Goal: Task Accomplishment & Management: Manage account settings

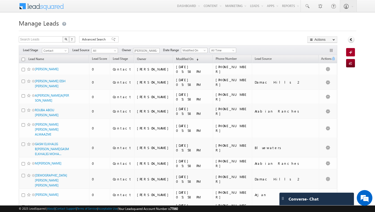
click at [53, 94] on td "A[PERSON_NAME]A[PERSON_NAME]" at bounding box center [54, 96] width 70 height 15
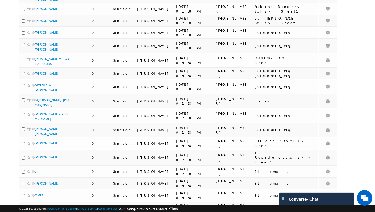
scroll to position [531, 0]
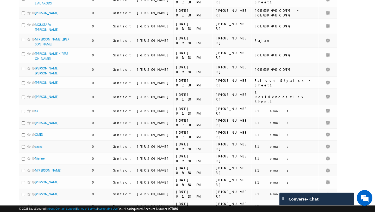
click at [38, 202] on li "100" at bounding box center [37, 202] width 13 height 5
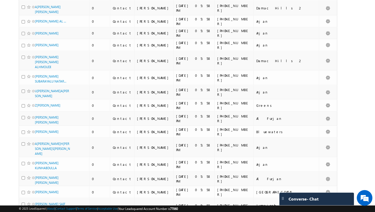
scroll to position [1220, 0]
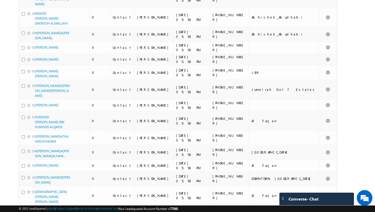
scroll to position [0, 0]
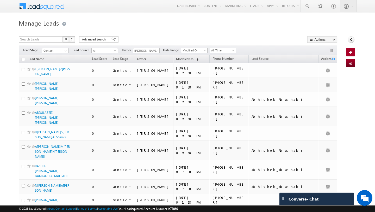
click at [23, 60] on input "checkbox" at bounding box center [23, 59] width 3 height 3
checkbox input "true"
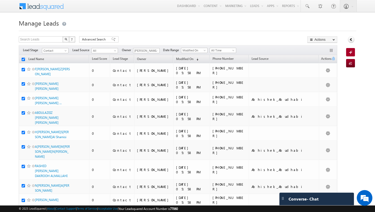
checkbox input "true"
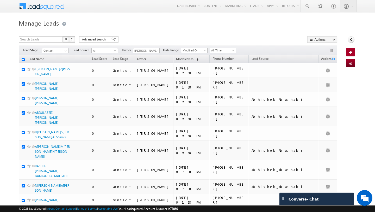
checkbox input "true"
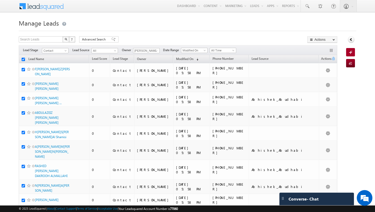
checkbox input "true"
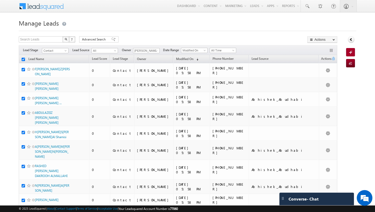
checkbox input "true"
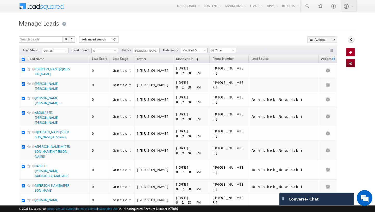
checkbox input "true"
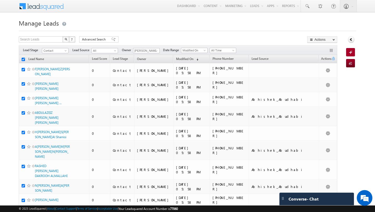
checkbox input "true"
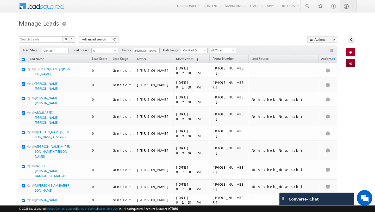
checkbox input "true"
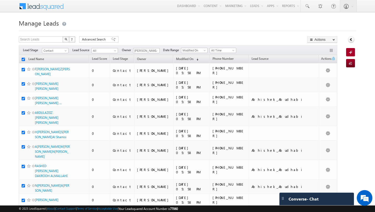
checkbox input "true"
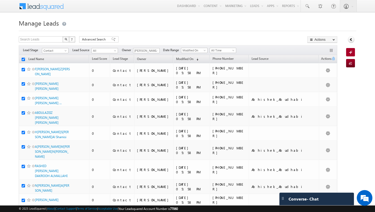
checkbox input "true"
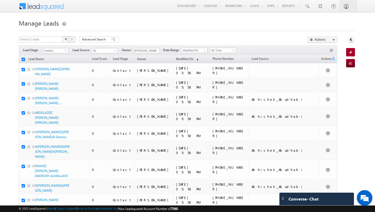
checkbox input "true"
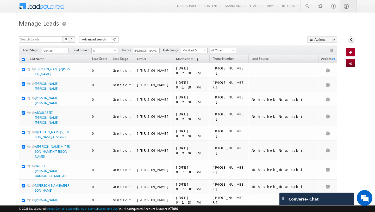
checkbox input "true"
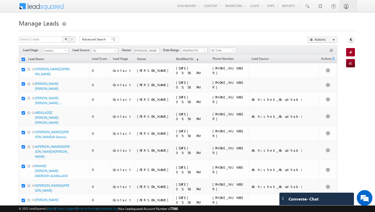
checkbox input "true"
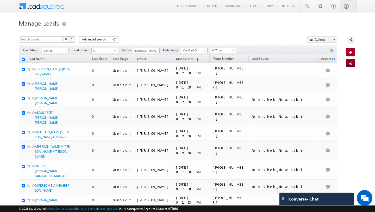
checkbox input "true"
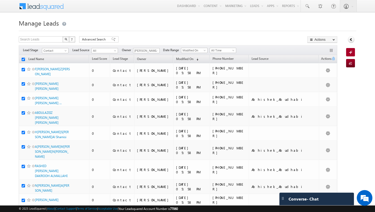
checkbox input "true"
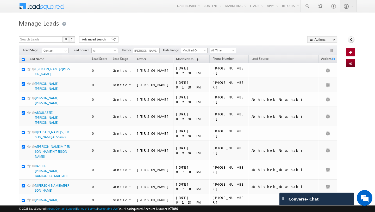
checkbox input "true"
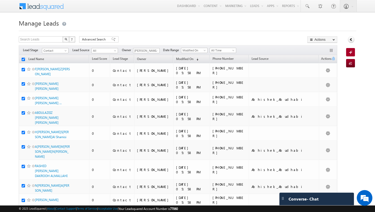
checkbox input "true"
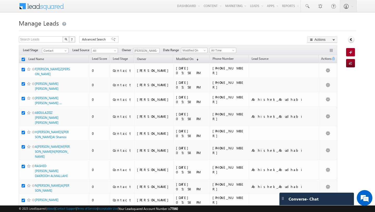
checkbox input "true"
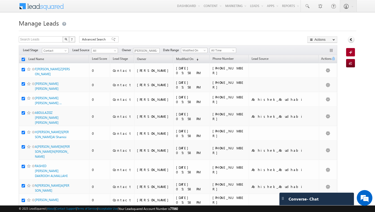
checkbox input "true"
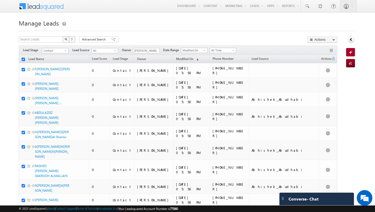
checkbox input "true"
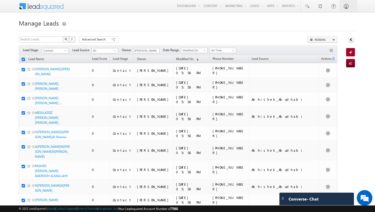
checkbox input "true"
click at [93, 39] on span "Advanced Search" at bounding box center [94, 39] width 25 height 5
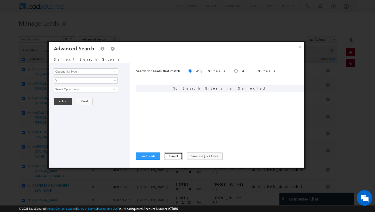
click at [172, 156] on button "Cancel" at bounding box center [173, 155] width 19 height 7
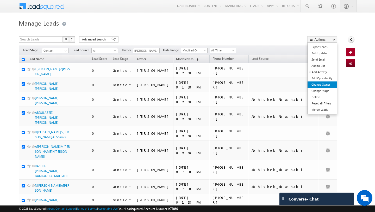
click at [325, 83] on link "Change Owner" at bounding box center [322, 84] width 29 height 6
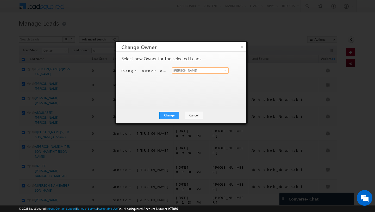
click at [175, 71] on input "[PERSON_NAME]" at bounding box center [200, 70] width 57 height 6
click at [190, 76] on link "M[PERSON_NAME] [EMAIL_ADDRESS][PERSON_NAME][PERSON_NAME][DOMAIN_NAME]" at bounding box center [200, 79] width 57 height 10
type input "[PERSON_NAME]"
click at [165, 114] on button "Change" at bounding box center [170, 115] width 20 height 7
